Goal: Information Seeking & Learning: Learn about a topic

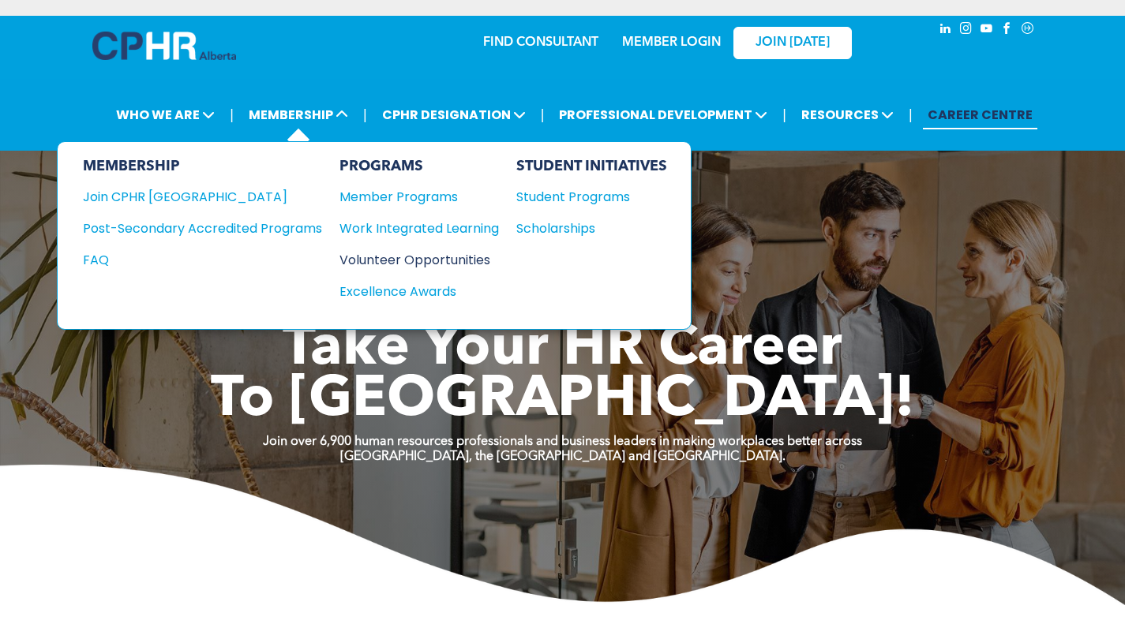
click at [410, 256] on div "Volunteer Opportunities" at bounding box center [411, 260] width 144 height 20
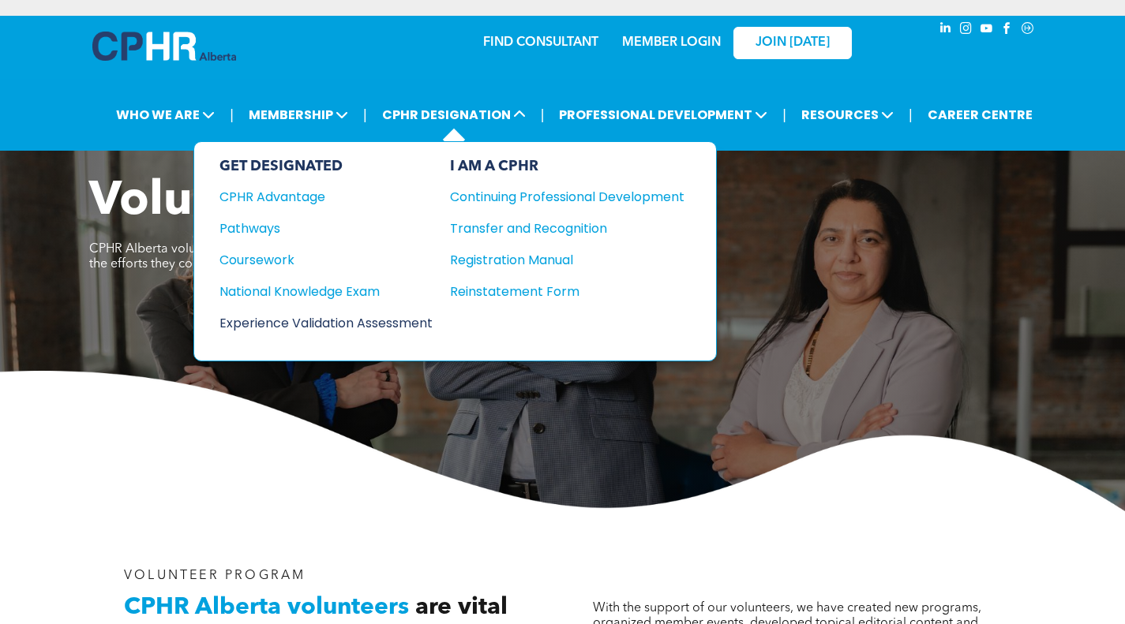
click at [324, 321] on div "Experience Validation Assessment" at bounding box center [315, 323] width 192 height 20
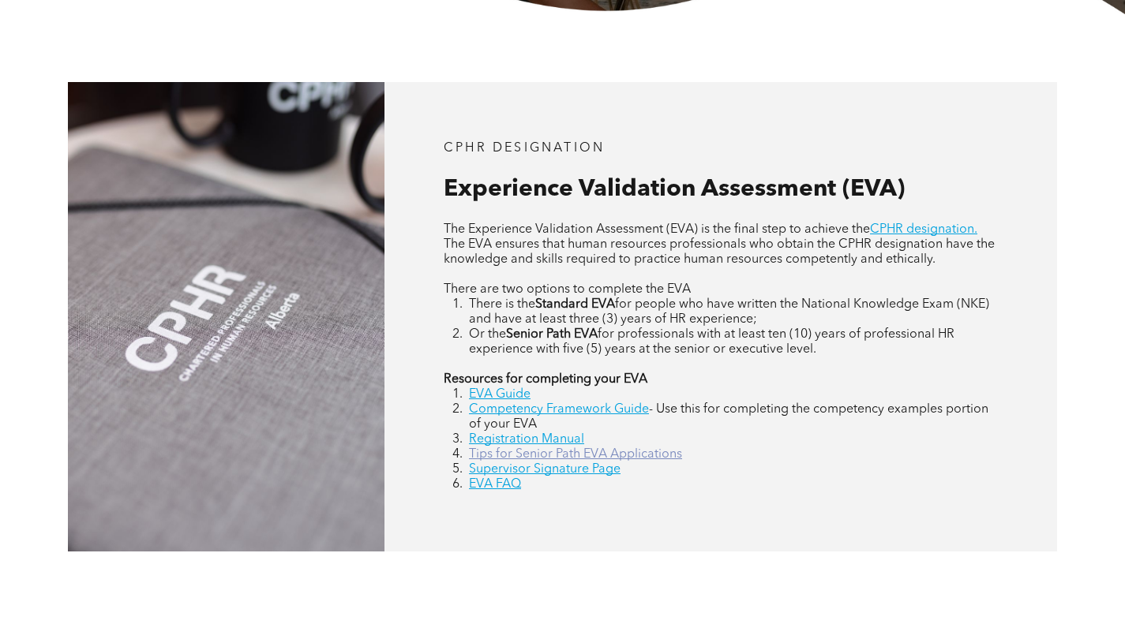
scroll to position [711, 0]
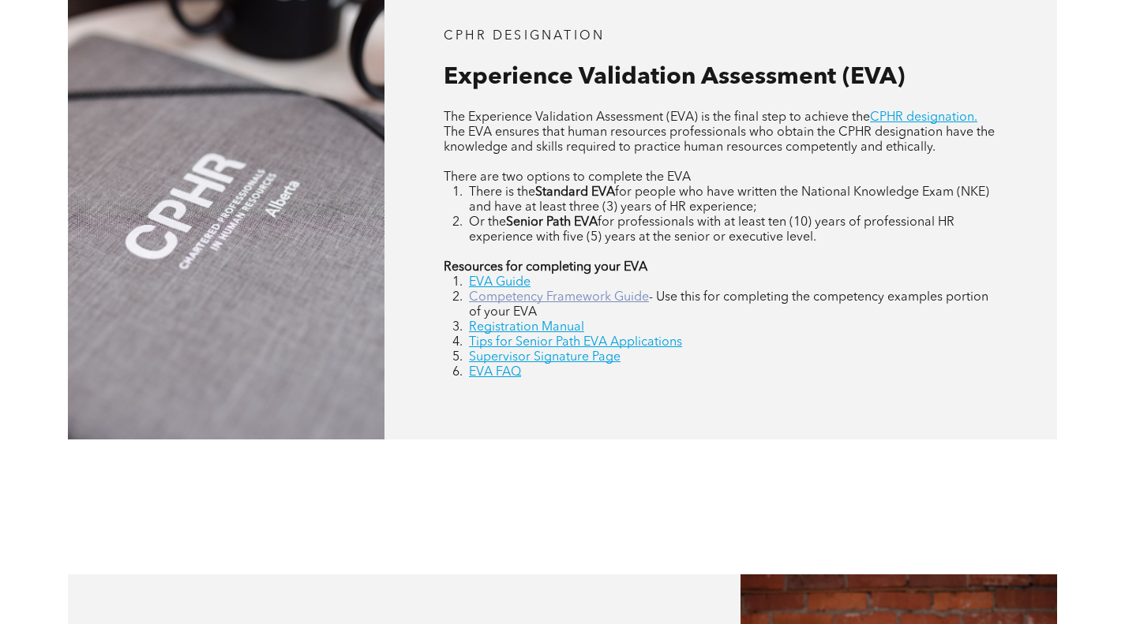
click at [591, 300] on link "Competency Framework Guide" at bounding box center [559, 297] width 180 height 13
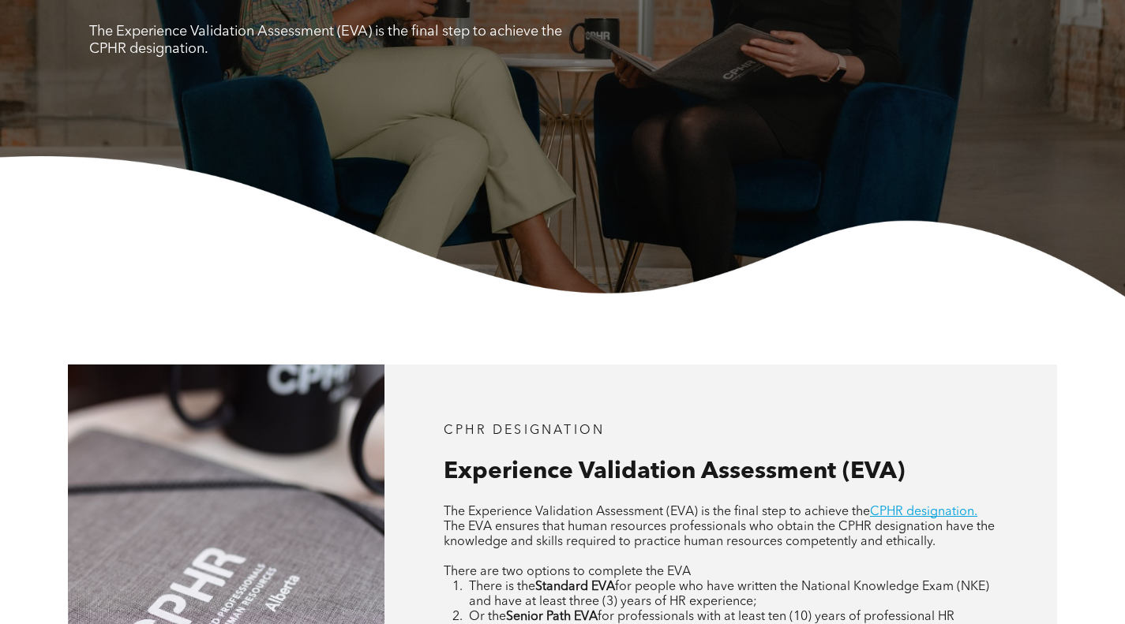
scroll to position [0, 0]
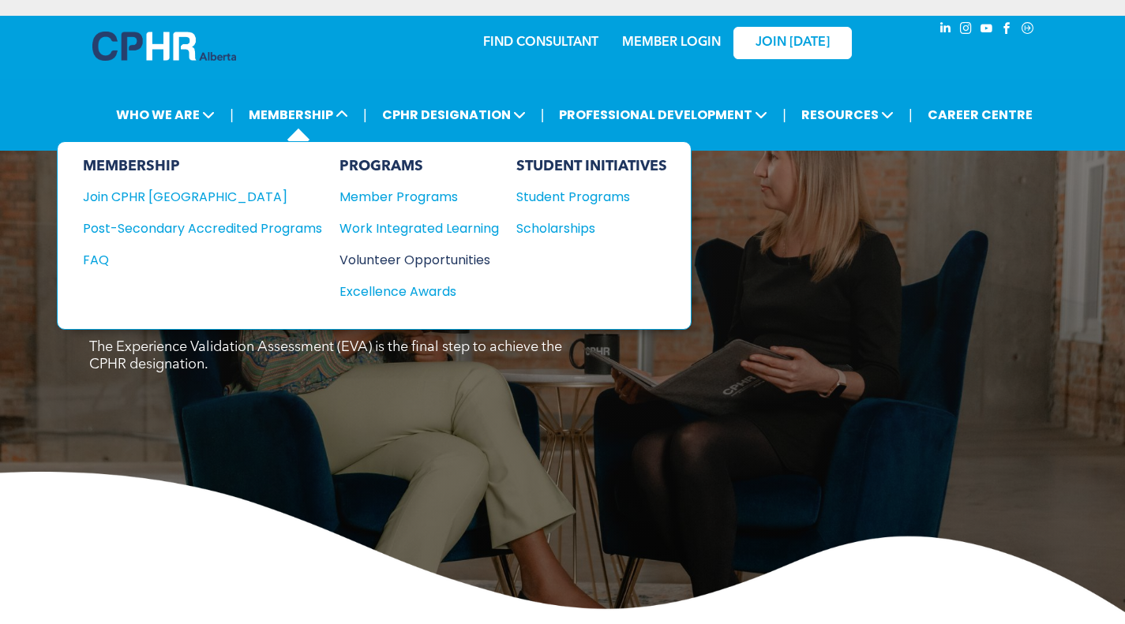
click at [406, 264] on div "Volunteer Opportunities" at bounding box center [411, 260] width 144 height 20
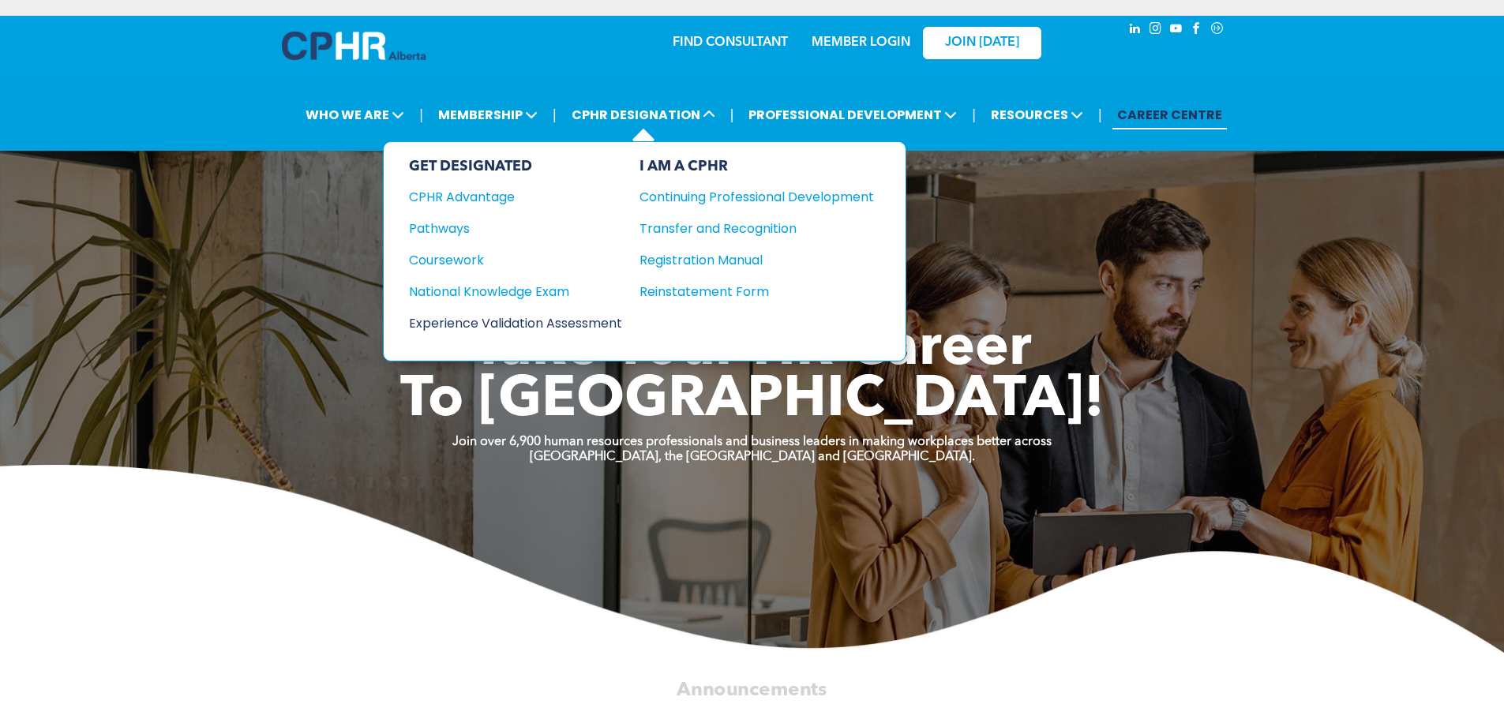
click at [589, 330] on div "Experience Validation Assessment" at bounding box center [505, 323] width 192 height 20
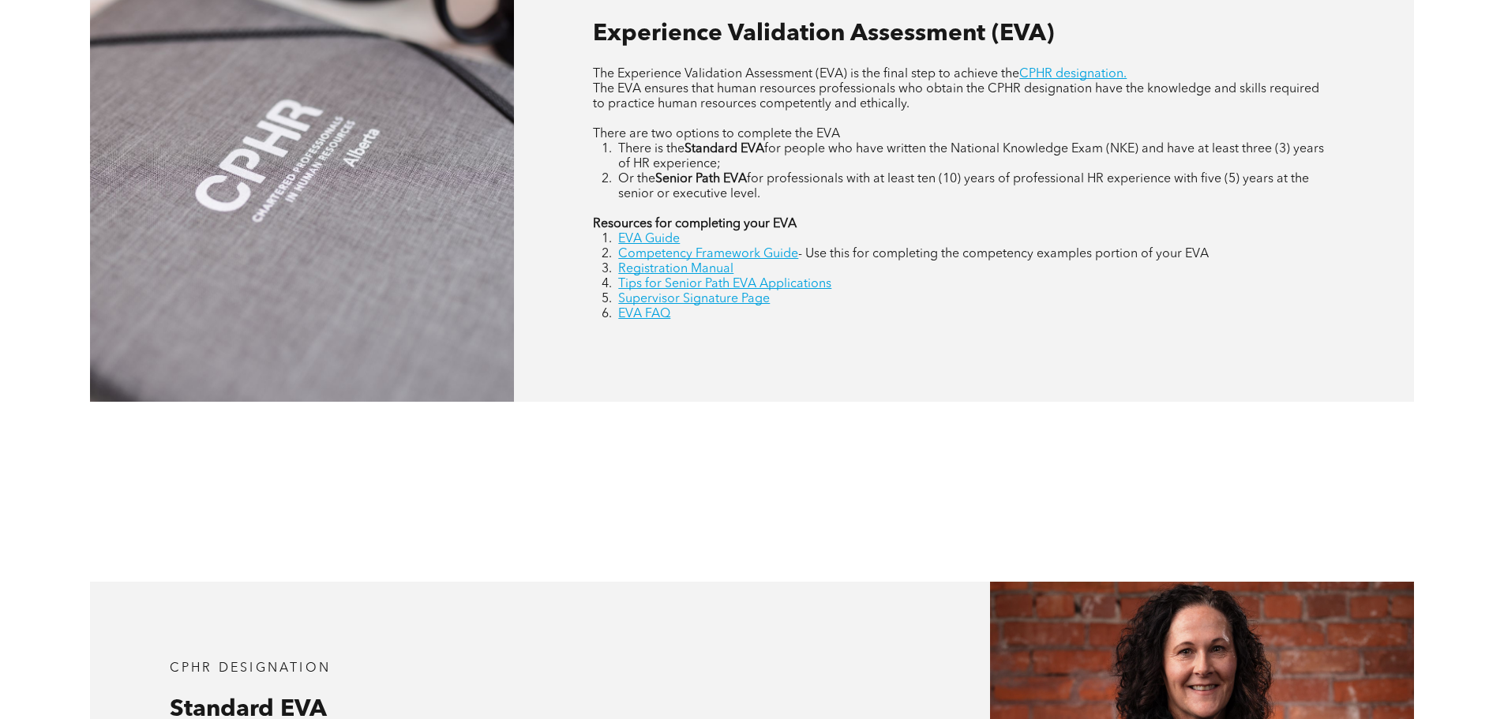
scroll to position [868, 0]
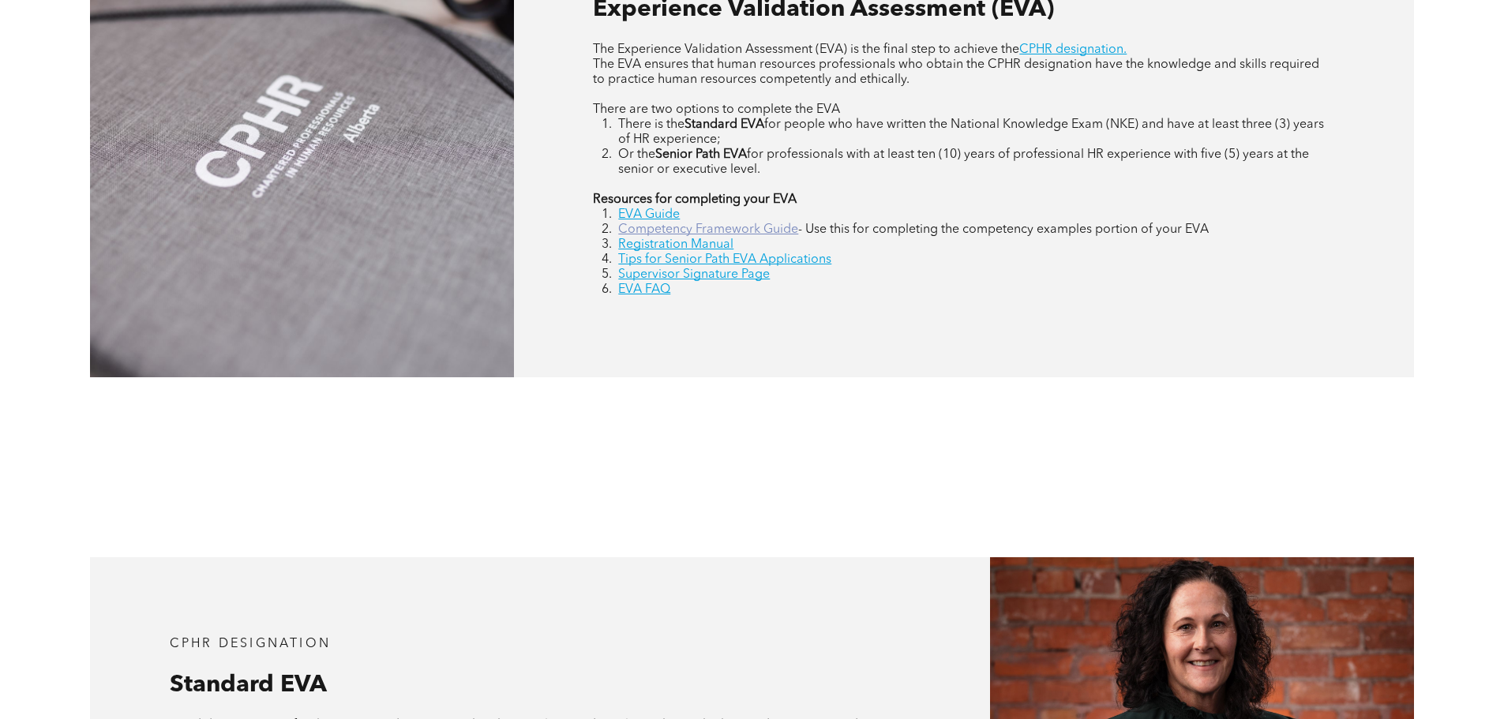
click at [666, 235] on link "Competency Framework Guide" at bounding box center [708, 229] width 180 height 13
